Goal: Task Accomplishment & Management: Manage account settings

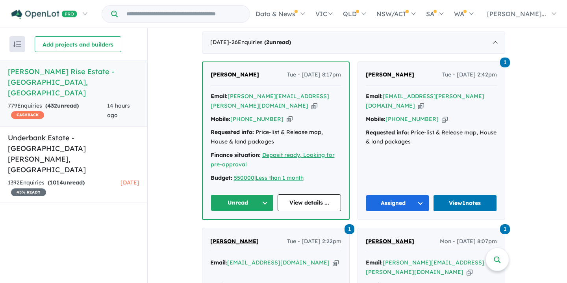
scroll to position [314, 0]
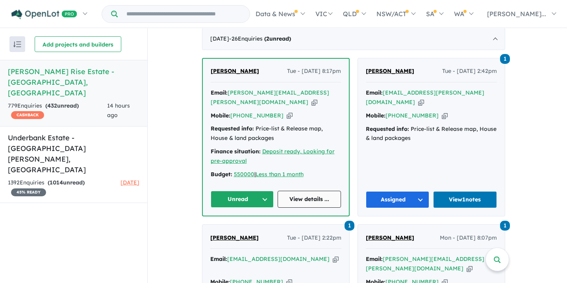
click at [308, 191] on link "View details ..." at bounding box center [309, 199] width 63 height 17
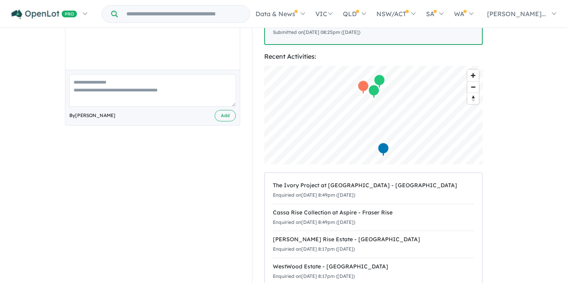
scroll to position [261, 0]
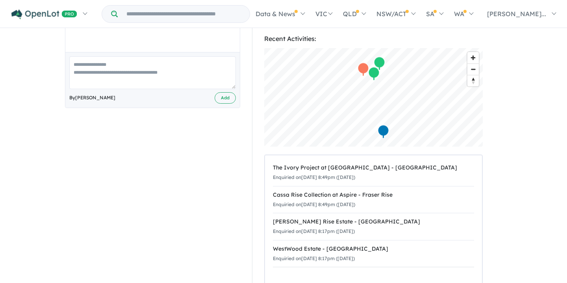
click at [74, 56] on textarea at bounding box center [152, 72] width 167 height 33
paste textarea "**********"
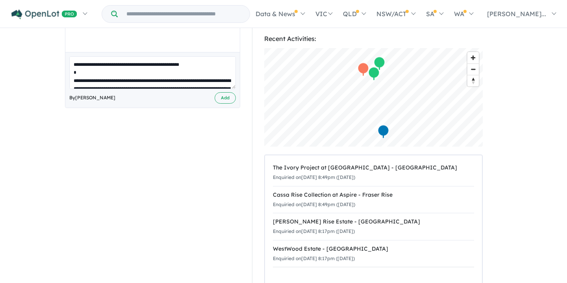
scroll to position [244, 0]
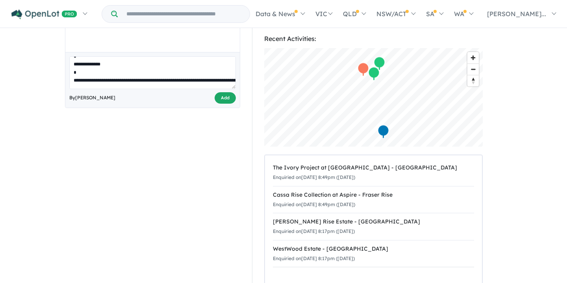
type textarea "**********"
click at [224, 92] on button "Add" at bounding box center [225, 97] width 21 height 11
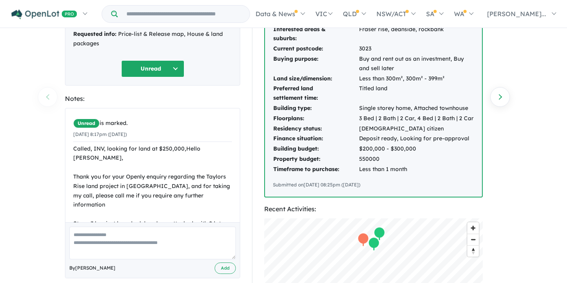
scroll to position [0, 0]
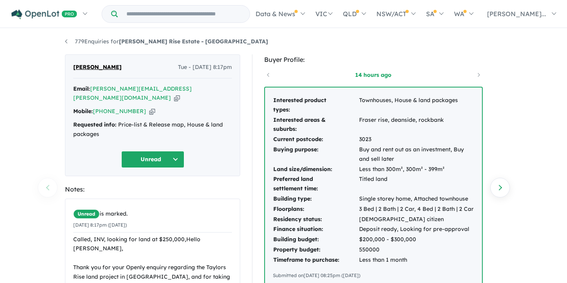
click at [152, 151] on button "Unread" at bounding box center [152, 159] width 63 height 17
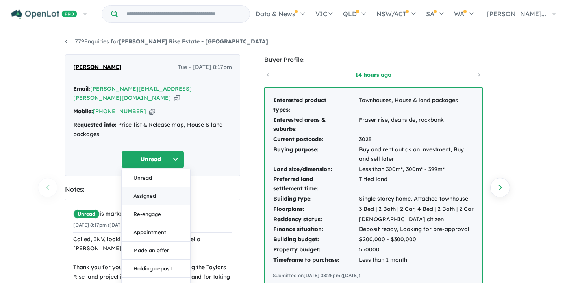
click at [145, 187] on button "Assigned" at bounding box center [156, 196] width 69 height 18
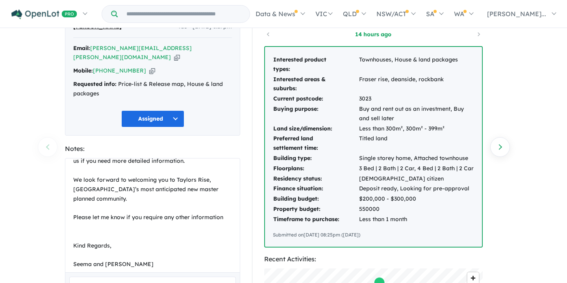
scroll to position [37, 0]
